Goal: Information Seeking & Learning: Learn about a topic

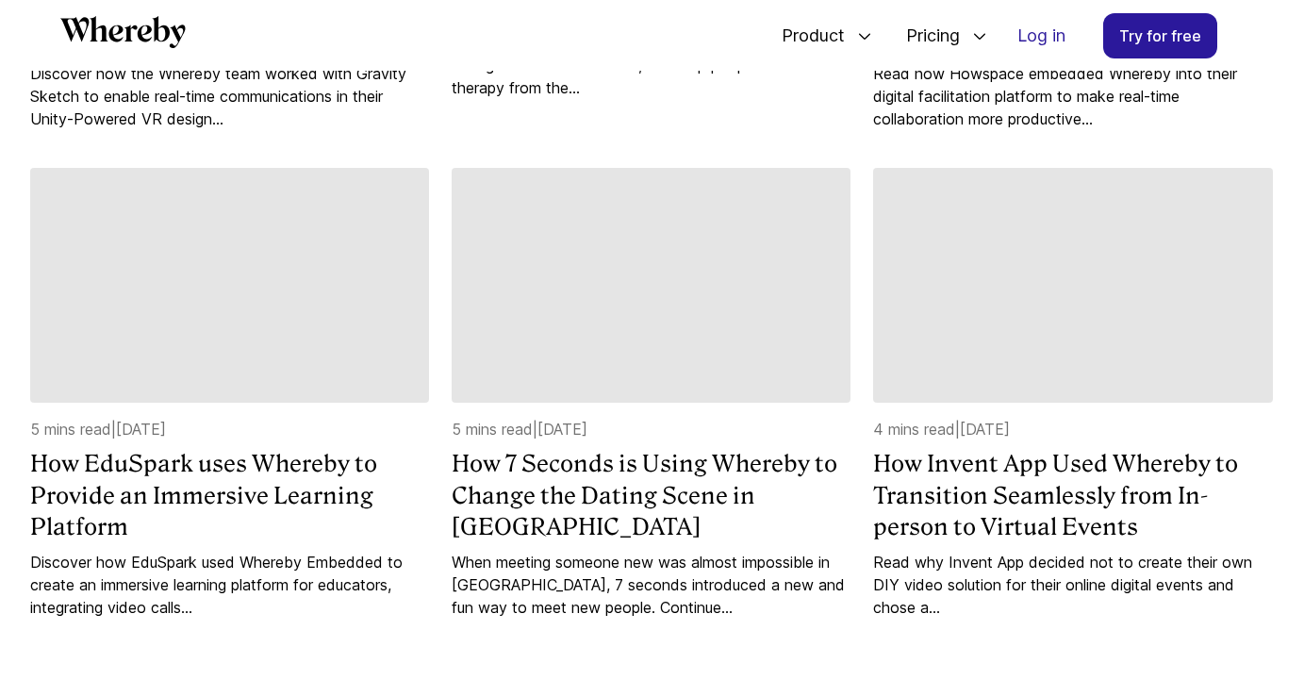
scroll to position [1904, 0]
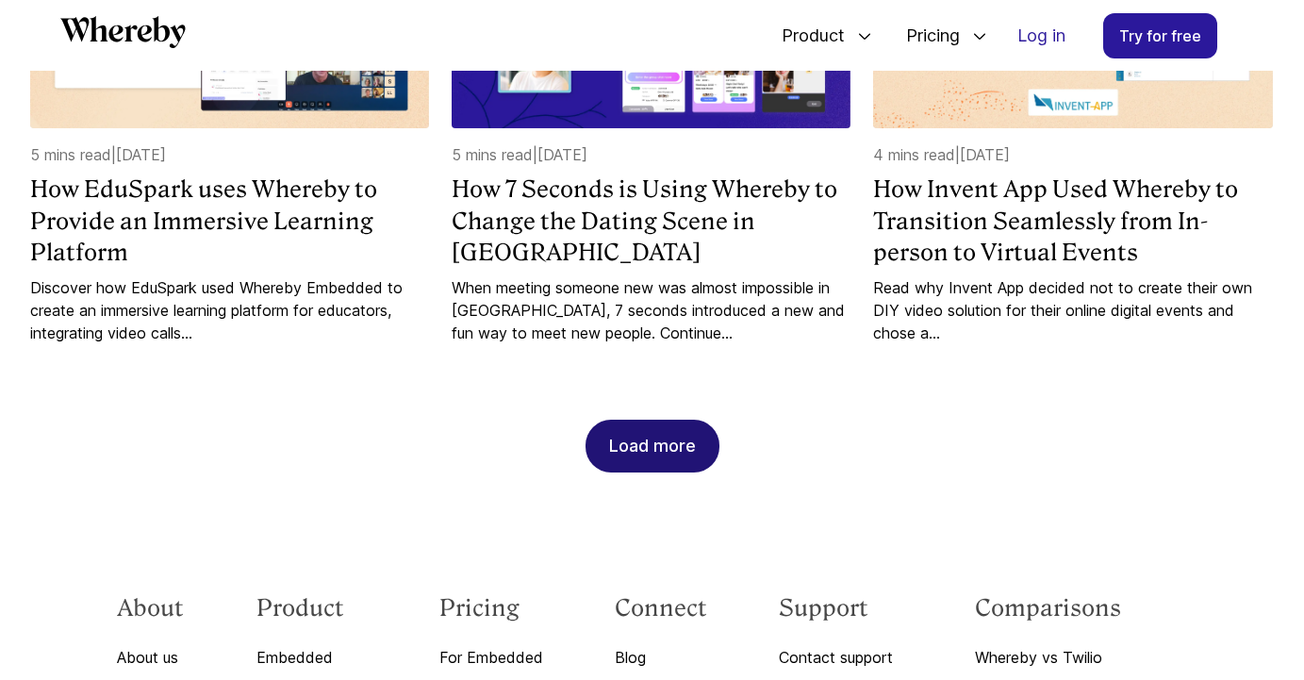
click at [665, 420] on div "Load more" at bounding box center [652, 445] width 87 height 51
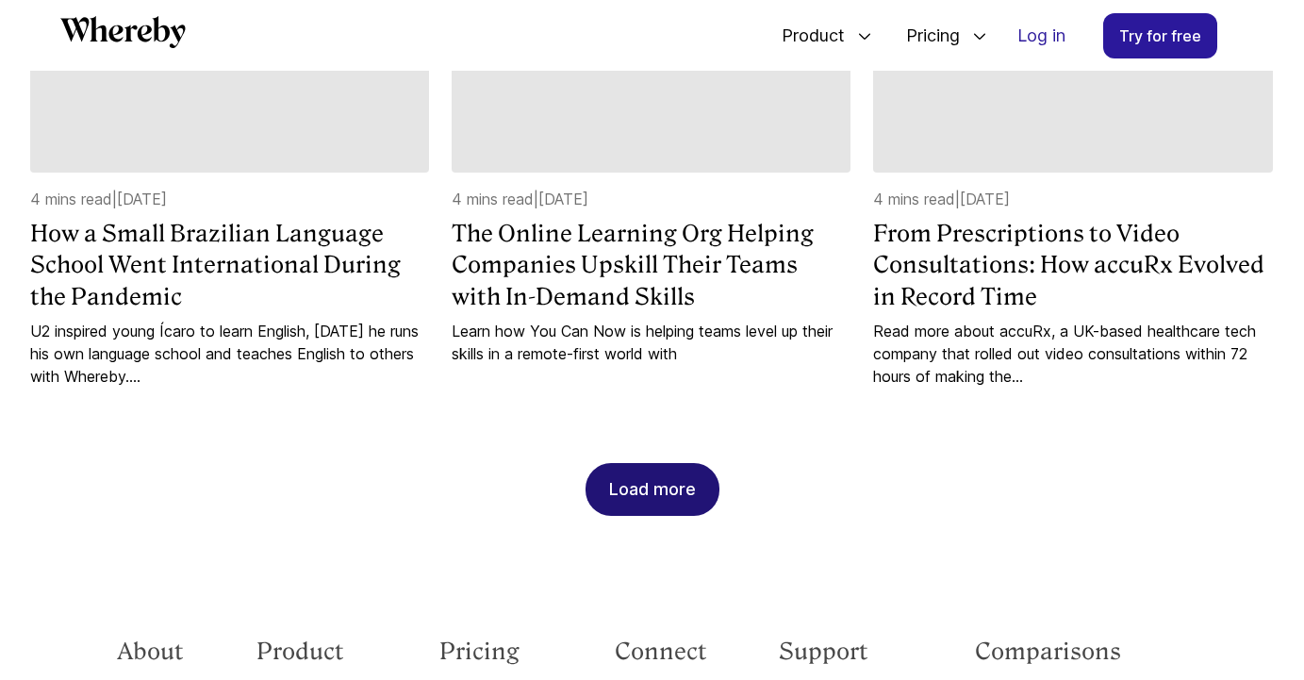
scroll to position [2837, 0]
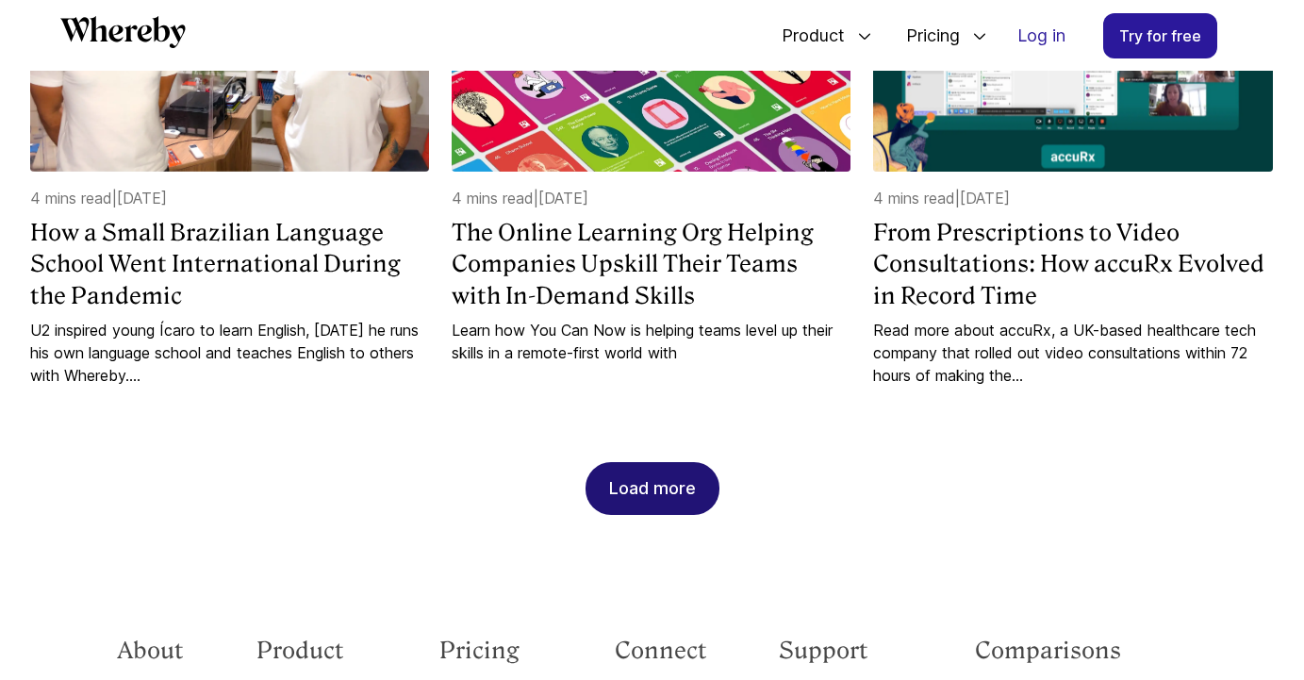
click at [645, 463] on div "Load more" at bounding box center [652, 488] width 87 height 51
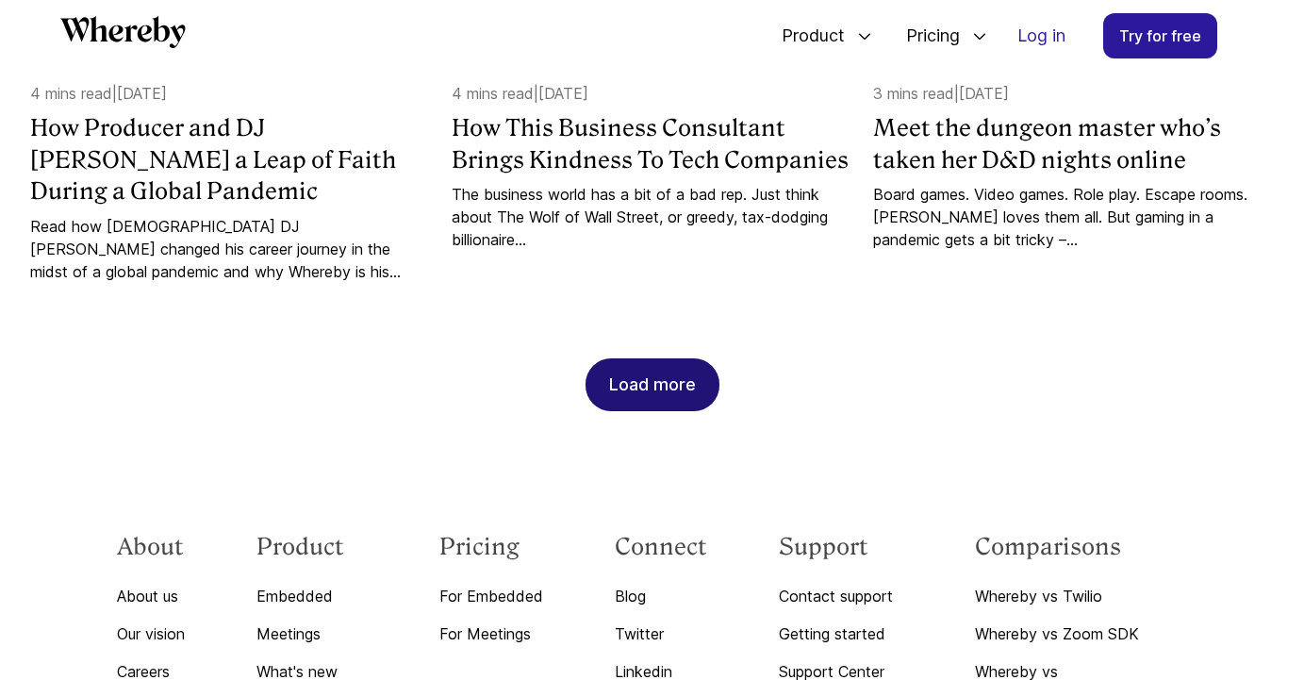
scroll to position [3924, 0]
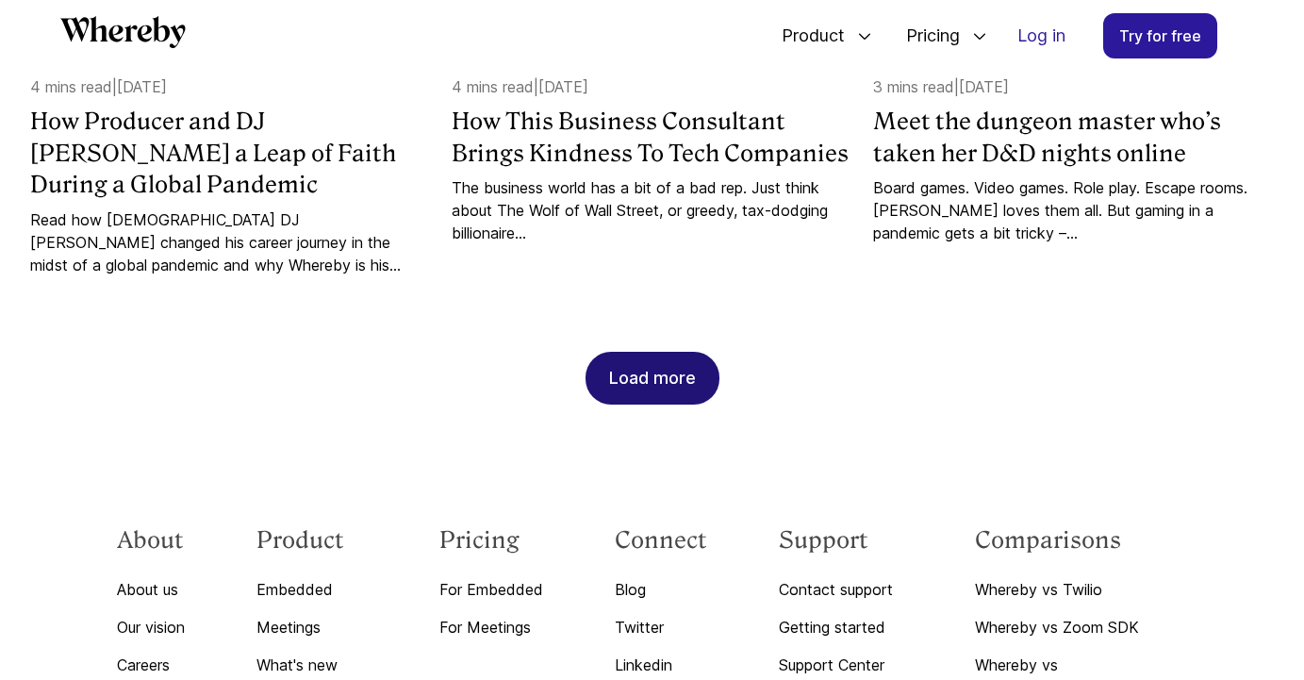
click at [659, 353] on div "Load more" at bounding box center [652, 378] width 87 height 51
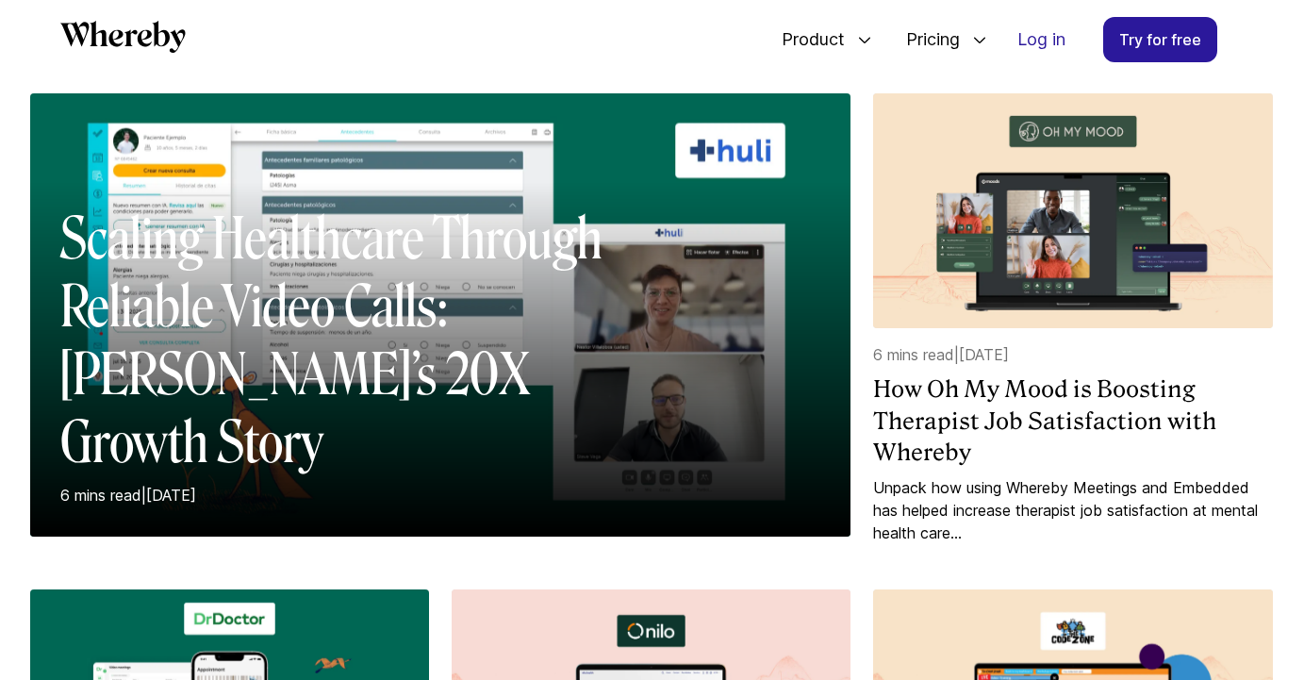
scroll to position [0, 0]
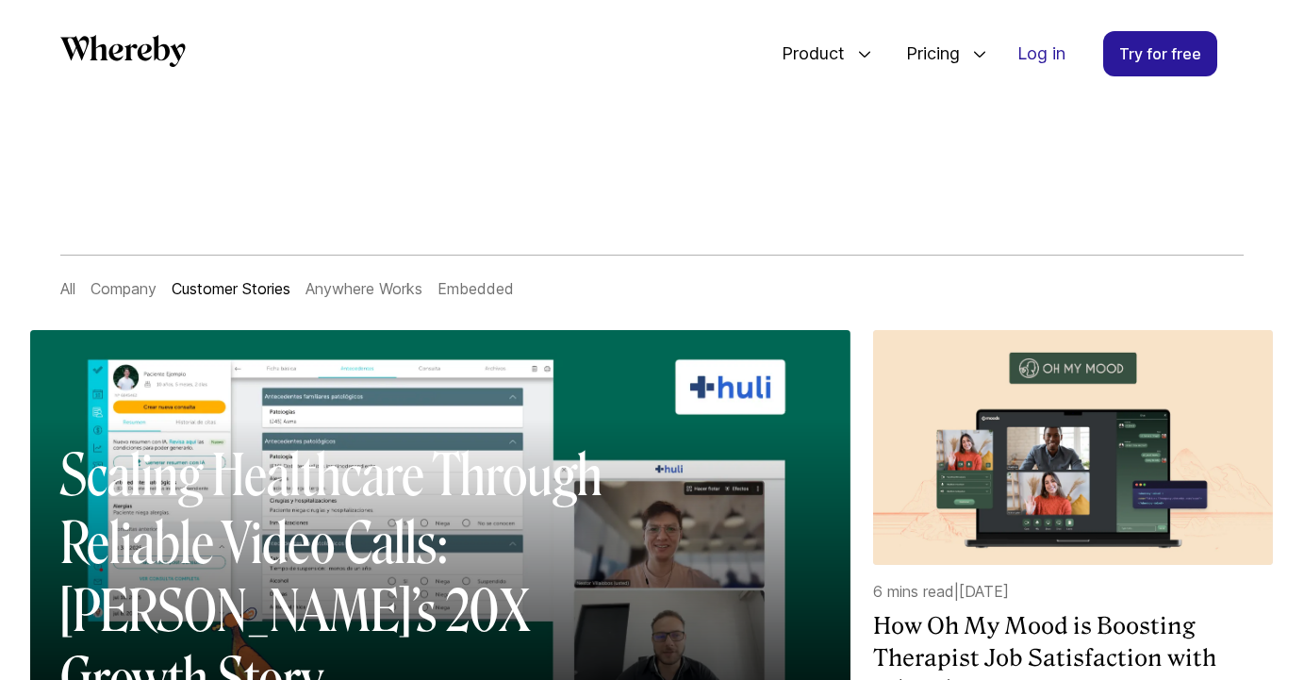
click at [126, 49] on icon "Whereby" at bounding box center [130, 51] width 13 height 16
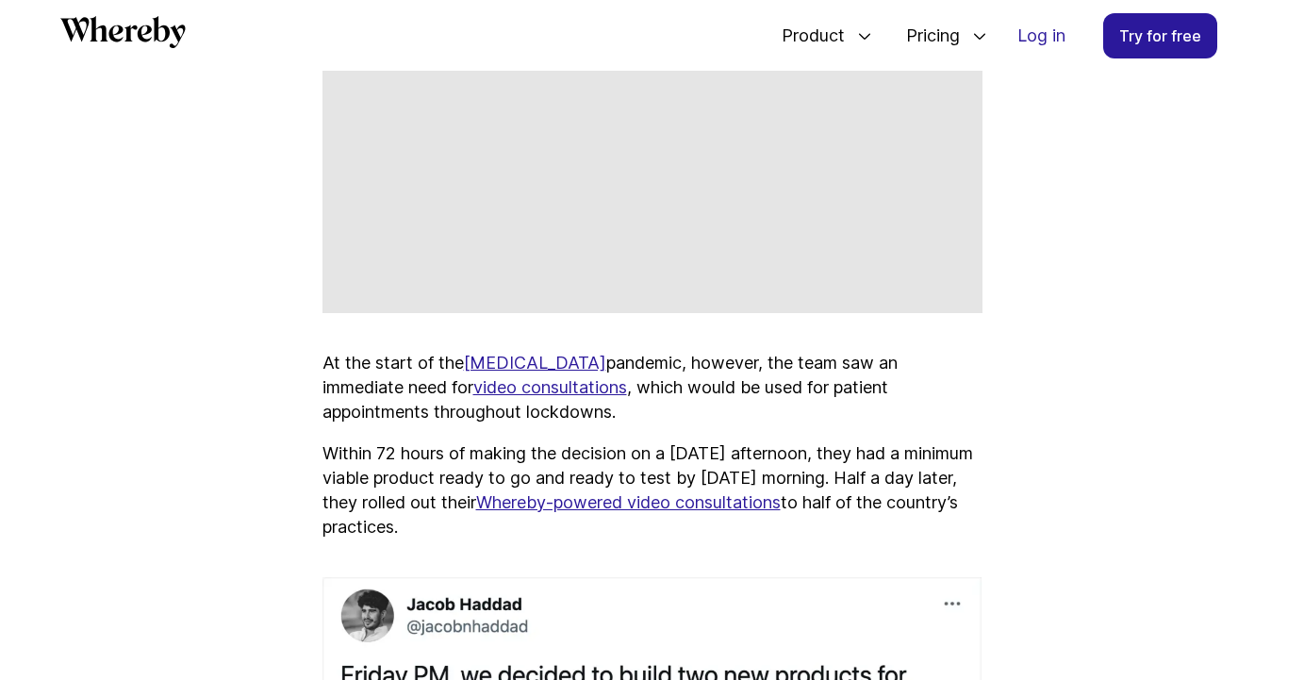
scroll to position [1608, 0]
